Goal: Task Accomplishment & Management: Manage account settings

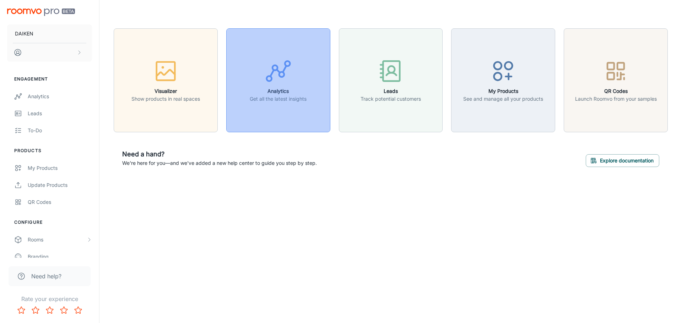
click at [295, 98] on p "Get all the latest insights" at bounding box center [278, 99] width 57 height 8
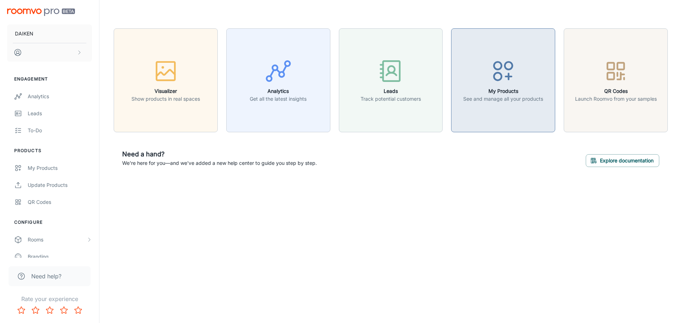
click at [505, 89] on h6 "My Products" at bounding box center [503, 91] width 80 height 8
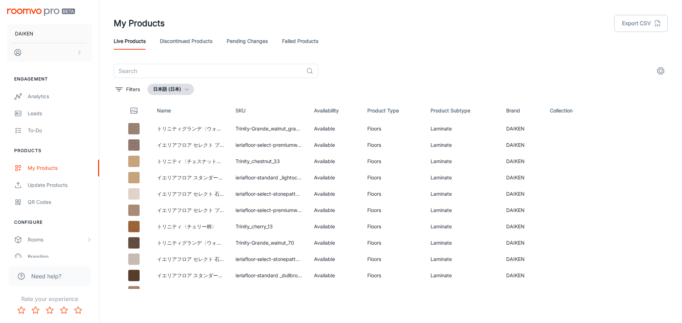
click at [187, 40] on link "Discontinued Products" at bounding box center [186, 41] width 53 height 17
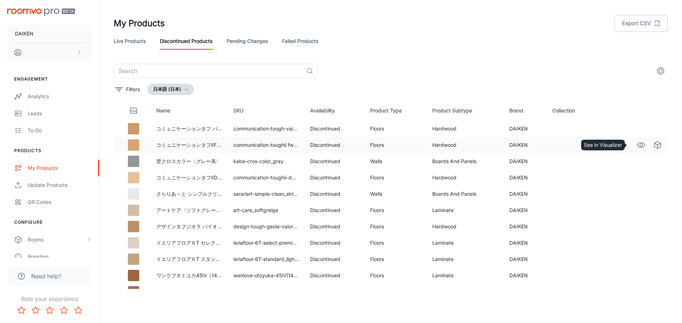
click at [637, 143] on icon "See in Visualizer" at bounding box center [640, 145] width 7 height 5
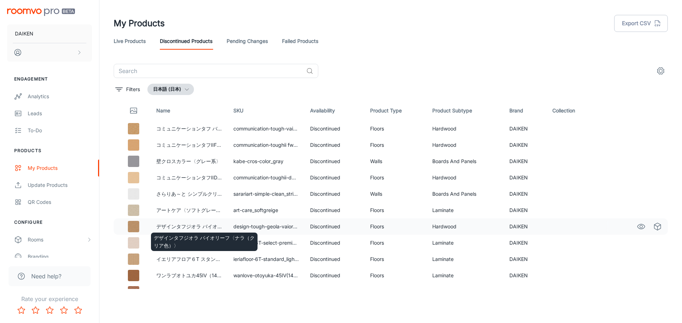
click at [179, 227] on p "デザインタフジオラ バイオリーフ〈ナラ（クリア色）〉" at bounding box center [189, 227] width 66 height 8
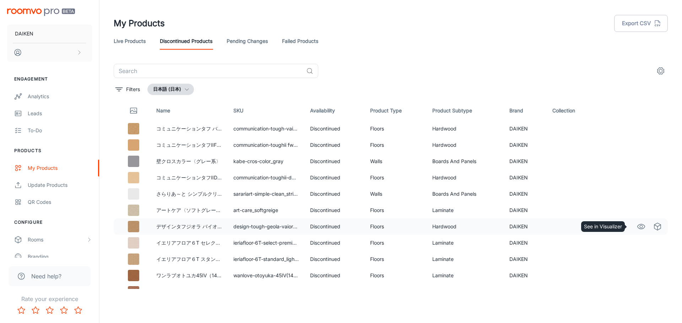
click at [639, 228] on circle "See in Visualizer" at bounding box center [640, 226] width 3 height 3
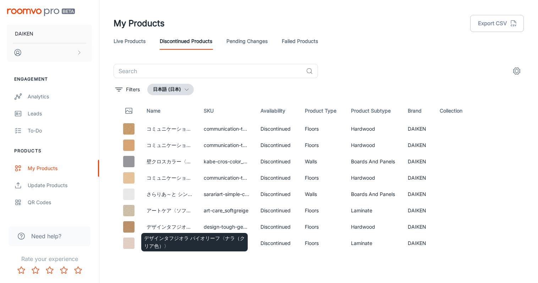
click at [169, 229] on div "デザインタフジオラ バイオリーフ〈ナラ（クリア色）〉" at bounding box center [195, 240] width 108 height 24
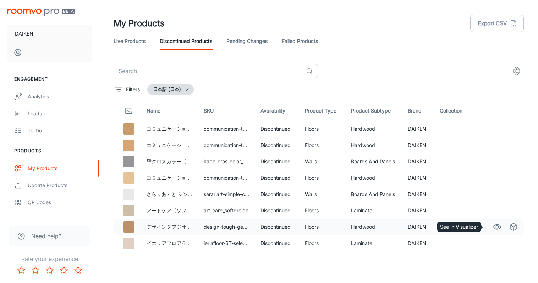
click at [493, 228] on icon "See in Visualizer" at bounding box center [497, 227] width 9 height 9
